Goal: Obtain resource: Download file/media

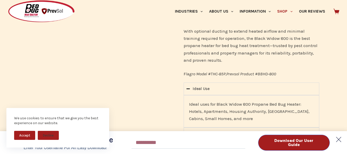
click at [339, 138] on polygon at bounding box center [338, 139] width 10 height 10
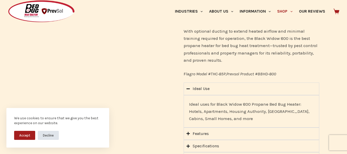
click at [47, 135] on button "Decline" at bounding box center [48, 135] width 21 height 9
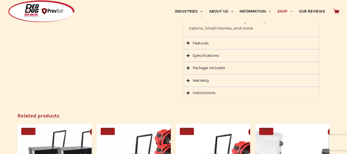
scroll to position [422, 0]
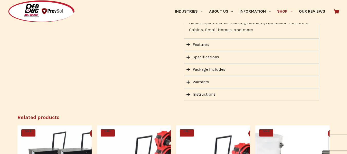
click at [209, 59] on div "Specifications" at bounding box center [205, 57] width 26 height 7
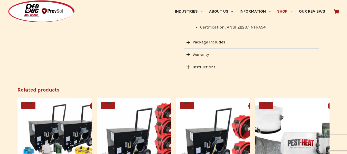
scroll to position [525, 0]
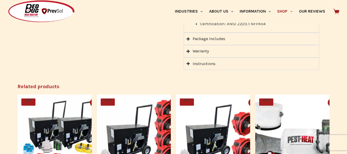
click at [200, 62] on div "Instructions" at bounding box center [203, 63] width 23 height 7
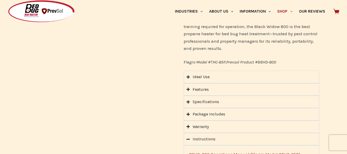
scroll to position [371, 0]
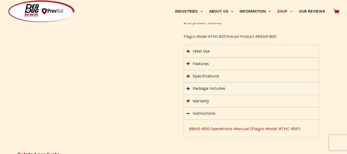
click at [203, 73] on div "Specifications" at bounding box center [205, 76] width 26 height 7
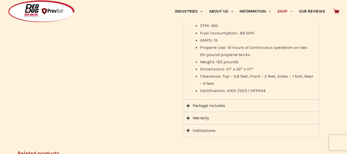
scroll to position [474, 0]
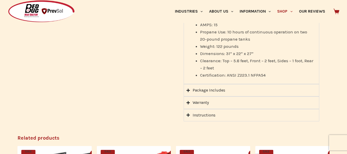
click at [207, 90] on div "Package Includes" at bounding box center [208, 90] width 33 height 7
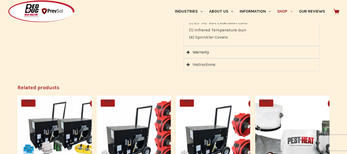
scroll to position [422, 0]
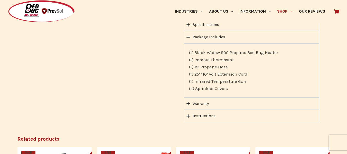
click at [189, 102] on icon "Accordion. Open links with Enter or Space, close with Escape, and navigate with…" at bounding box center [187, 104] width 3 height 4
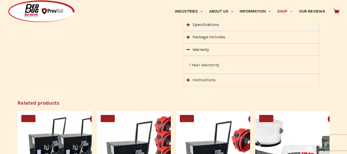
click at [206, 82] on div "Instructions" at bounding box center [203, 79] width 23 height 7
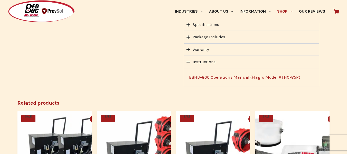
click at [211, 76] on link "BBHD-800 Operations Manual (Flagro Model #THC-85P)" at bounding box center [244, 76] width 111 height 5
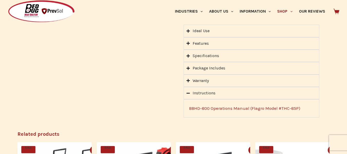
scroll to position [397, 0]
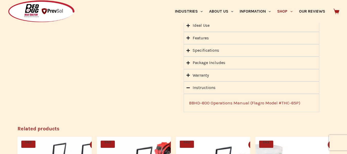
click at [218, 101] on link "BBHD-800 Operations Manual (Flagro Model #THC-85P)" at bounding box center [244, 102] width 111 height 5
